Goal: Transaction & Acquisition: Purchase product/service

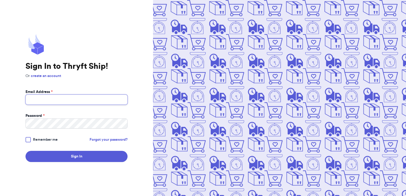
type input "[EMAIL_ADDRESS][DOMAIN_NAME]"
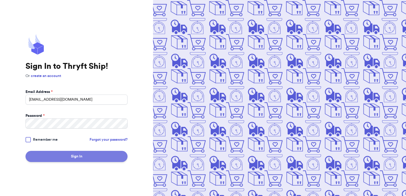
drag, startPoint x: 87, startPoint y: 135, endPoint x: 81, endPoint y: 160, distance: 25.5
click at [81, 160] on button "Sign In" at bounding box center [76, 156] width 102 height 11
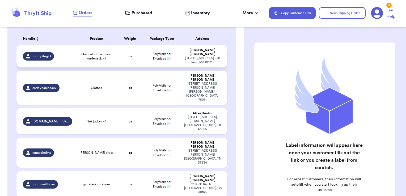
scroll to position [53, 0]
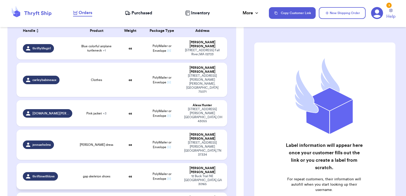
click at [109, 174] on div "gap skeleton shoes" at bounding box center [97, 176] width 36 height 4
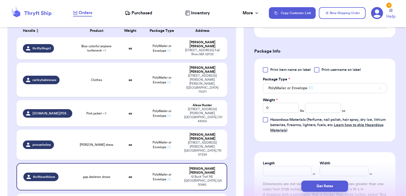
scroll to position [212, 0]
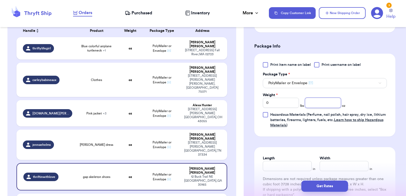
click at [310, 104] on input "number" at bounding box center [323, 103] width 36 height 10
type input "7.4"
click at [297, 163] on input "Length" at bounding box center [287, 166] width 49 height 10
type input "7"
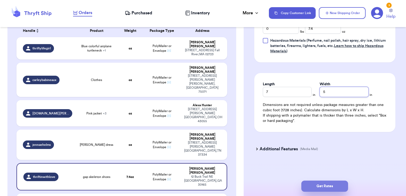
type input "5"
click at [312, 182] on button "Get Rates" at bounding box center [324, 186] width 47 height 11
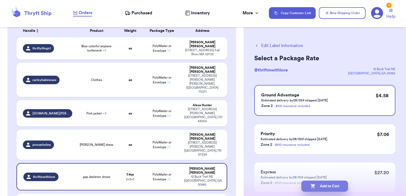
click at [323, 187] on button "Add to Cart" at bounding box center [324, 186] width 47 height 11
checkbox input "true"
